Goal: Transaction & Acquisition: Purchase product/service

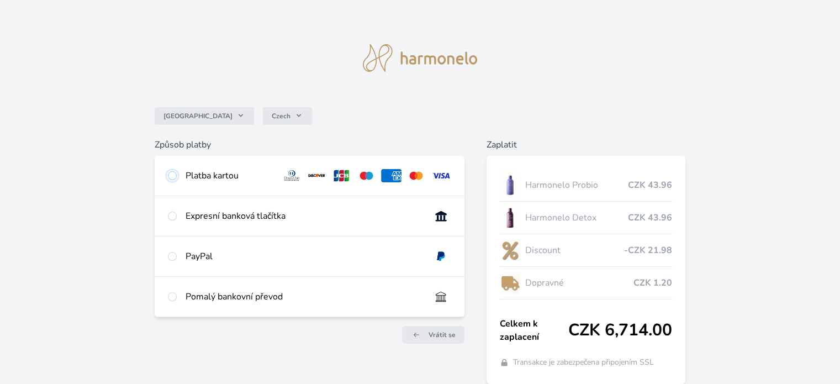
click at [172, 173] on input "radio" at bounding box center [172, 175] width 9 height 9
radio input "true"
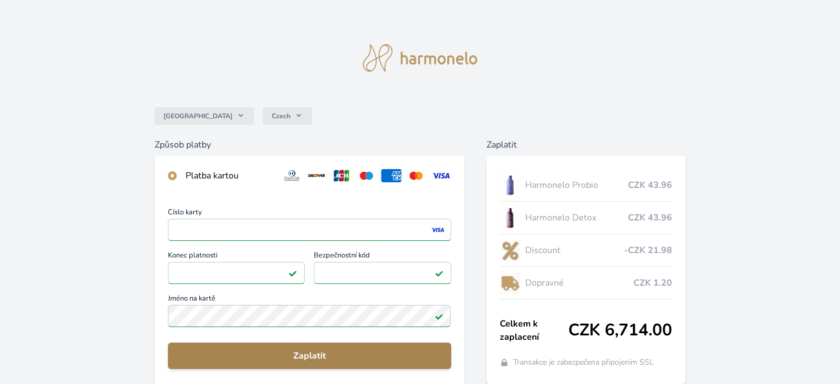
click at [332, 351] on span "Zaplatit" at bounding box center [309, 355] width 265 height 13
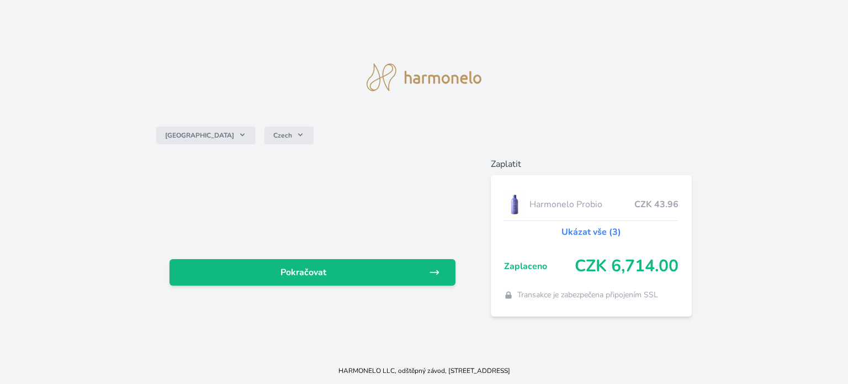
click at [585, 128] on div "Česko Czech" at bounding box center [424, 135] width 536 height 44
